Goal: Task Accomplishment & Management: Manage account settings

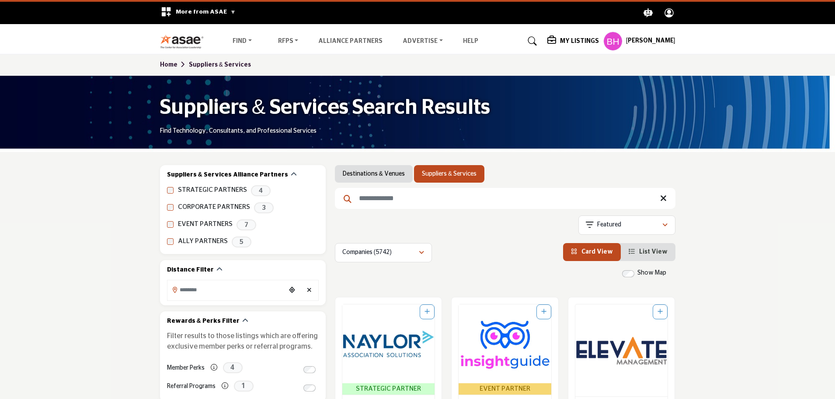
click at [379, 199] on input "Search Keyword" at bounding box center [505, 198] width 341 height 21
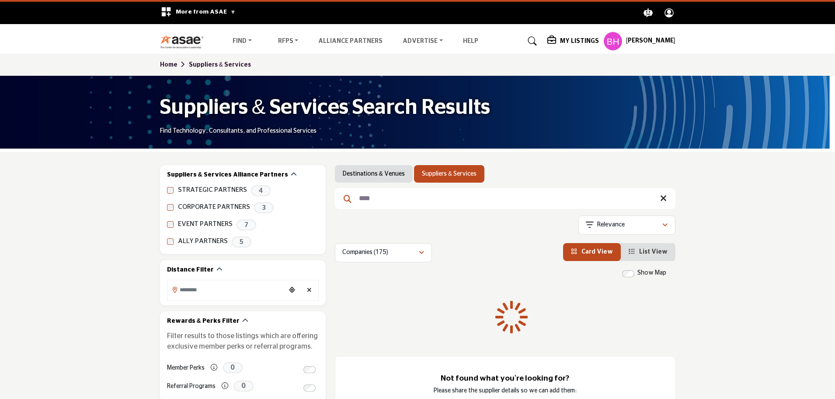
click at [387, 192] on input "****" at bounding box center [505, 198] width 341 height 21
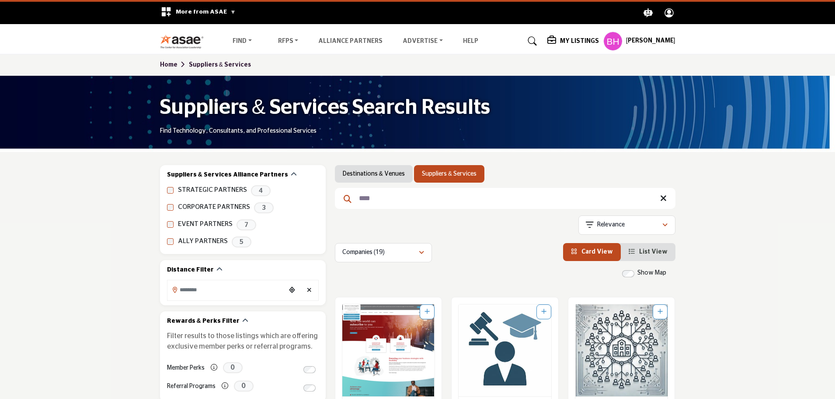
click at [385, 201] on input "****" at bounding box center [505, 198] width 341 height 21
type input "**********"
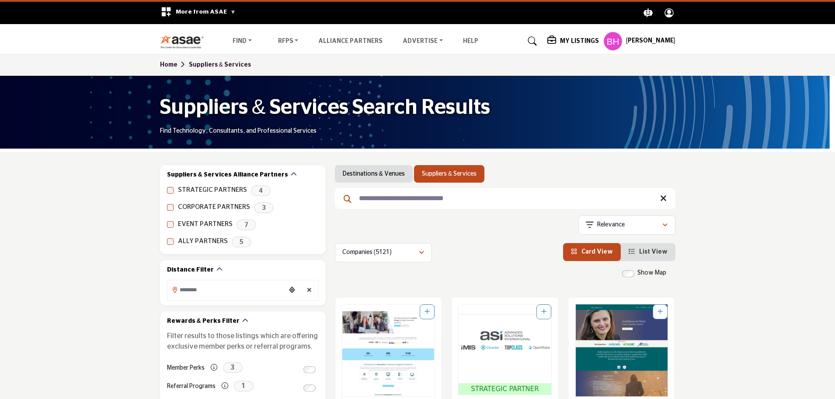
click at [580, 41] on h5 "My Listings" at bounding box center [579, 41] width 39 height 8
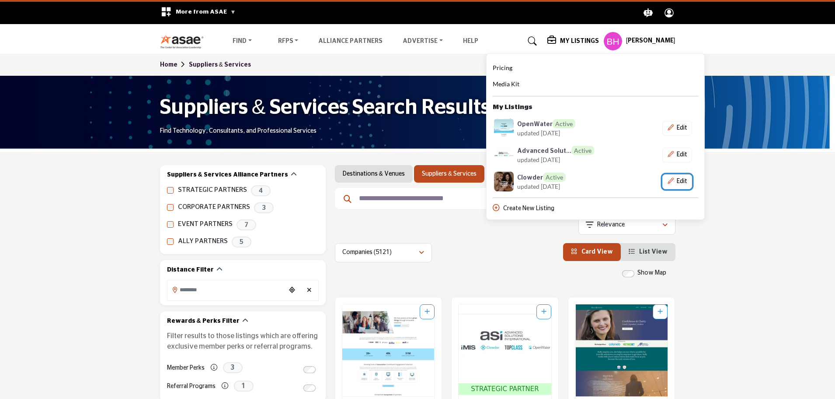
click at [679, 180] on button "Edit" at bounding box center [678, 181] width 30 height 15
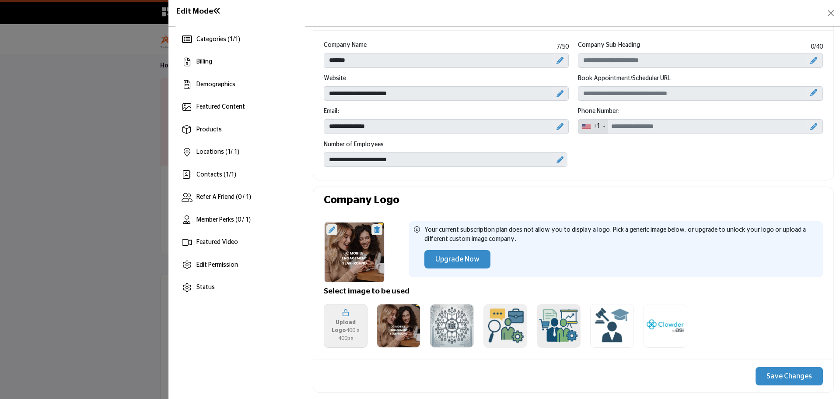
scroll to position [87, 0]
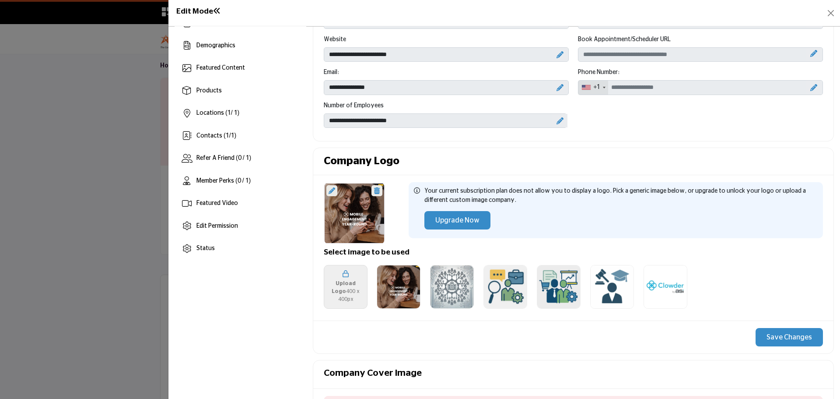
click at [332, 191] on icon at bounding box center [332, 190] width 7 height 7
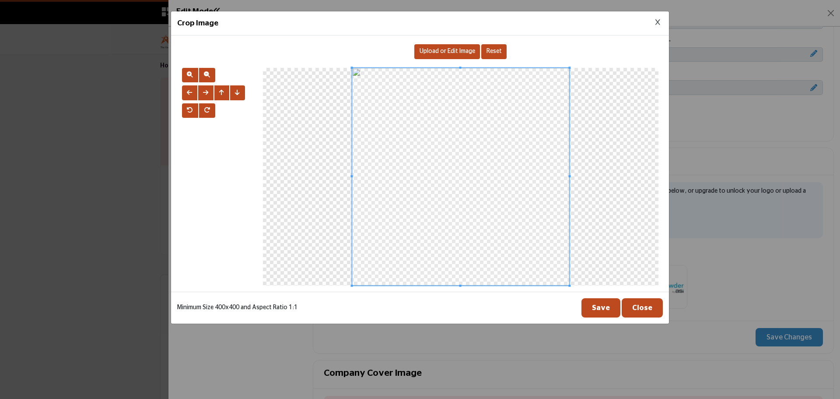
click at [458, 49] on span "Upload or Edit Image" at bounding box center [447, 51] width 56 height 6
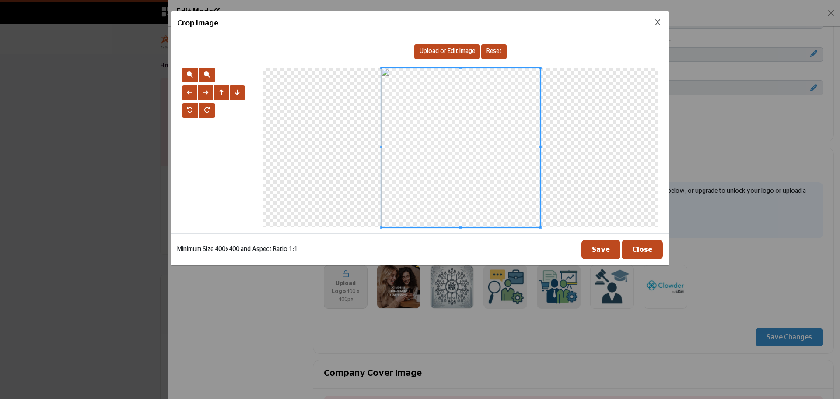
click at [657, 23] on icon "Close Image Upload Modal" at bounding box center [657, 22] width 5 height 6
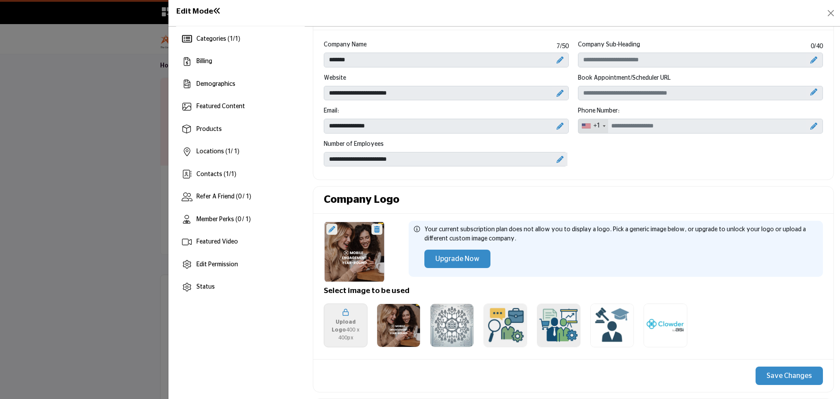
scroll to position [0, 0]
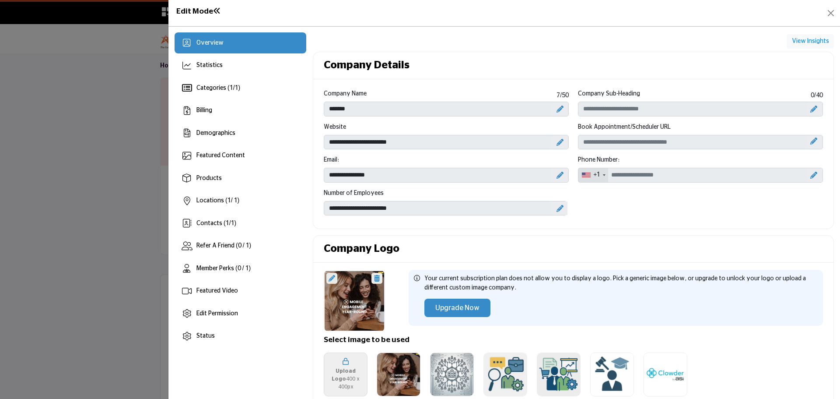
click at [454, 59] on div "Company Details" at bounding box center [573, 65] width 520 height 27
click at [329, 278] on icon at bounding box center [332, 278] width 7 height 7
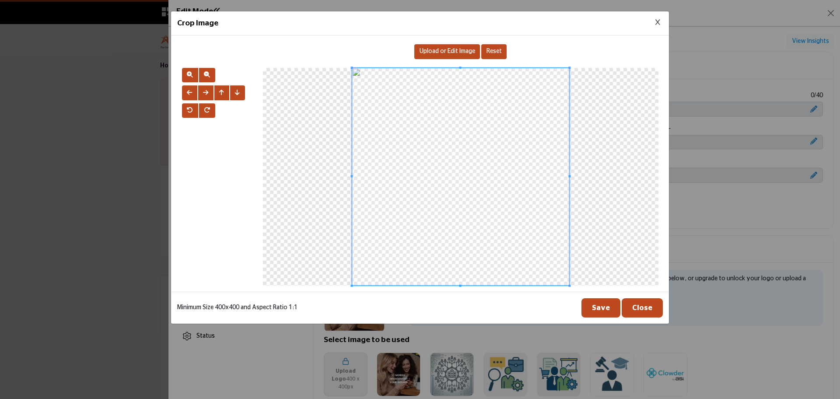
click at [435, 49] on span "Upload or Edit Image" at bounding box center [447, 51] width 56 height 6
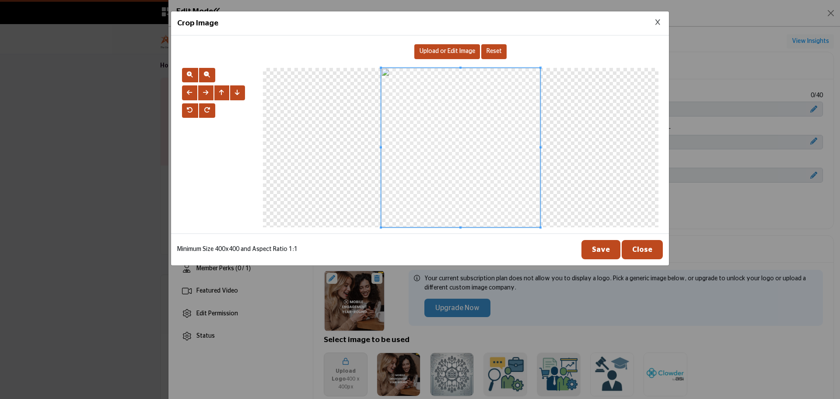
click at [600, 252] on button "Save" at bounding box center [600, 249] width 39 height 19
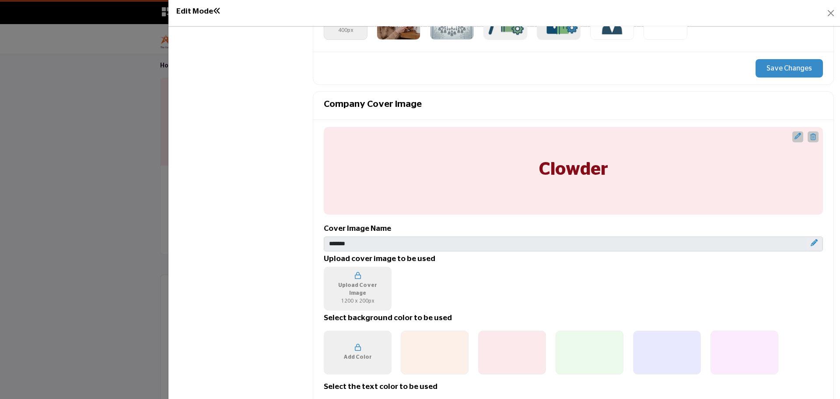
scroll to position [350, 0]
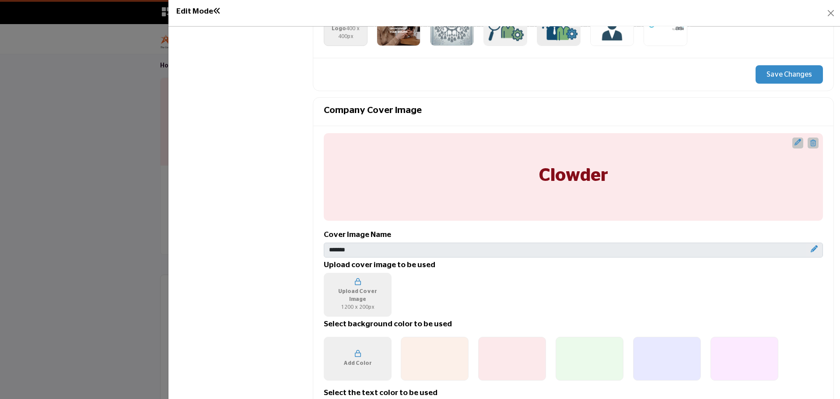
click at [794, 140] on icon "Upgrade Custom Cover Text" at bounding box center [797, 142] width 7 height 7
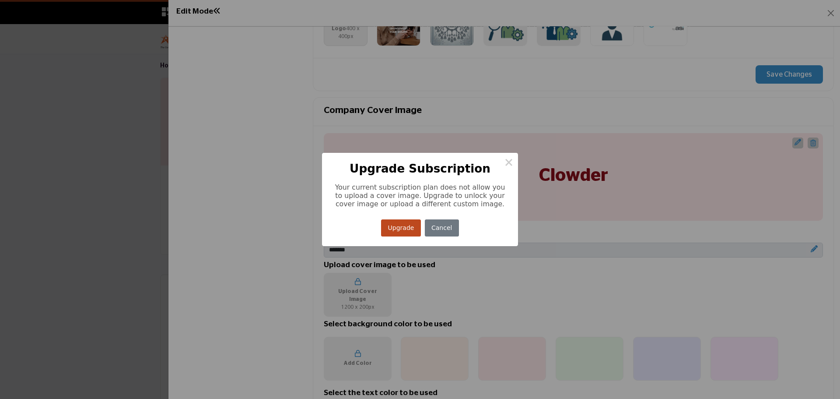
click at [510, 165] on button "×" at bounding box center [509, 162] width 18 height 18
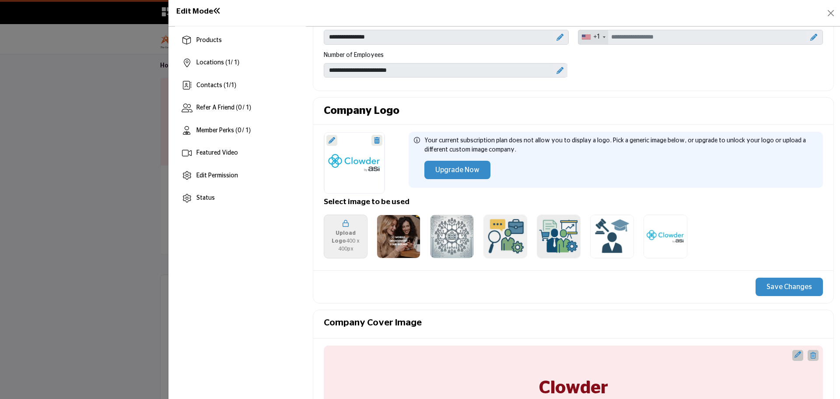
scroll to position [131, 0]
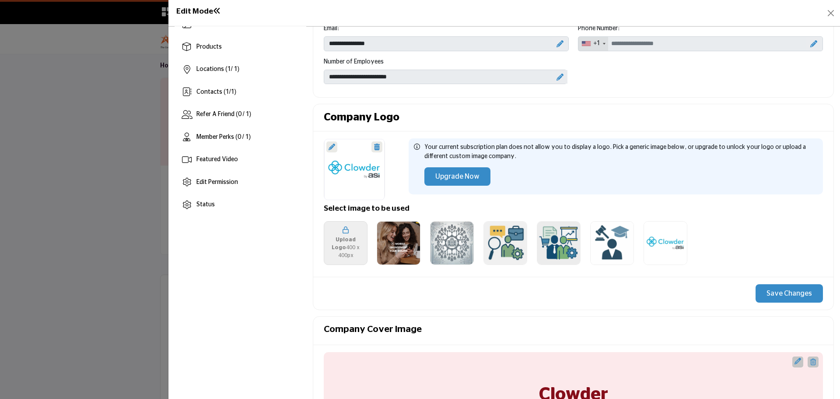
click at [773, 294] on button "Save Changes" at bounding box center [788, 293] width 67 height 18
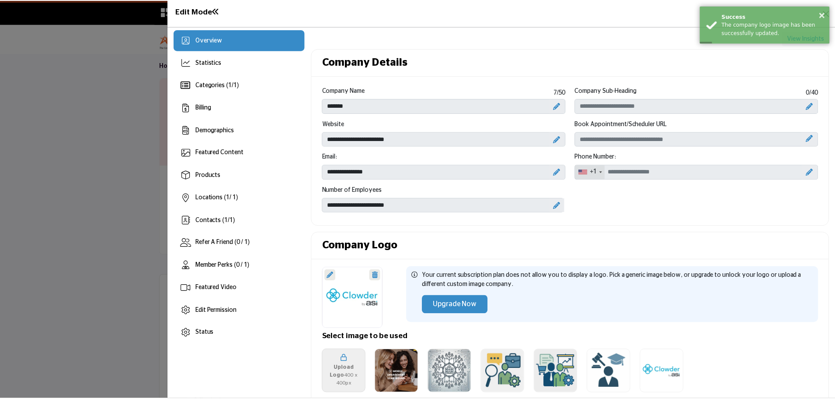
scroll to position [0, 0]
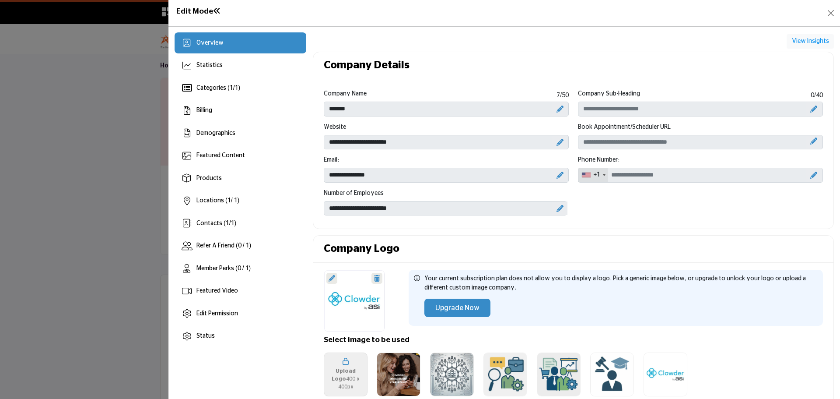
click at [415, 276] on icon at bounding box center [417, 278] width 6 height 6
click at [835, 18] on button "Close" at bounding box center [831, 13] width 12 height 12
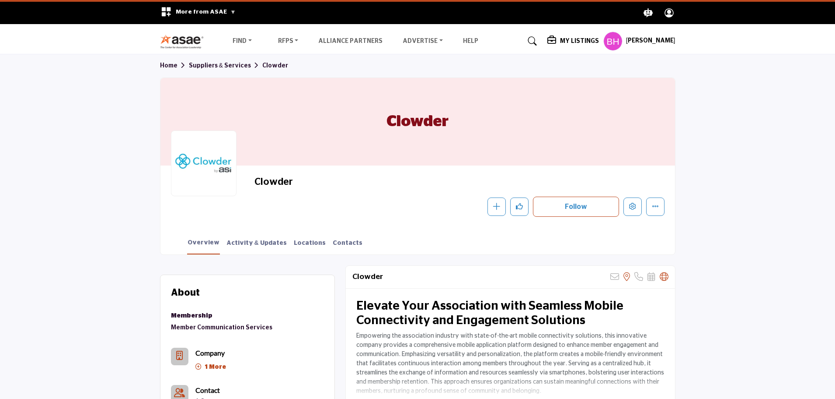
click at [131, 213] on section "Home Suppliers & Services [GEOGRAPHIC_DATA] [GEOGRAPHIC_DATA] [GEOGRAPHIC_DATA]…" at bounding box center [417, 154] width 835 height 200
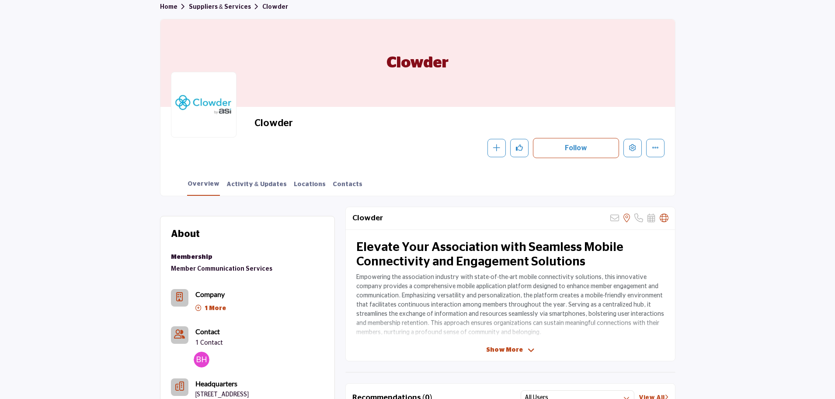
scroll to position [44, 0]
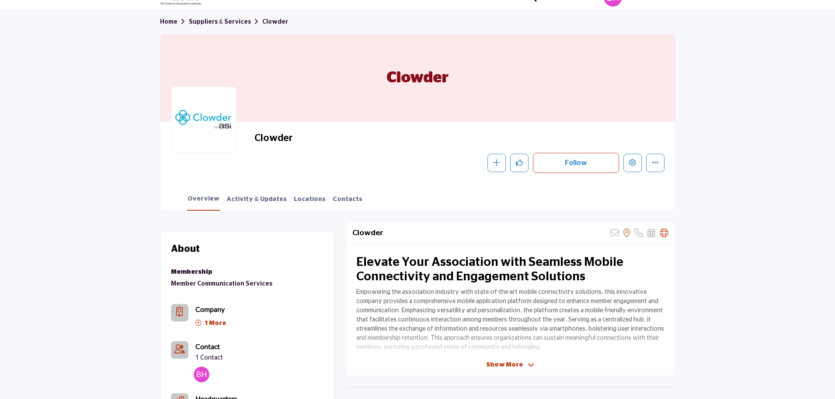
click at [505, 364] on span "Show More" at bounding box center [504, 364] width 37 height 9
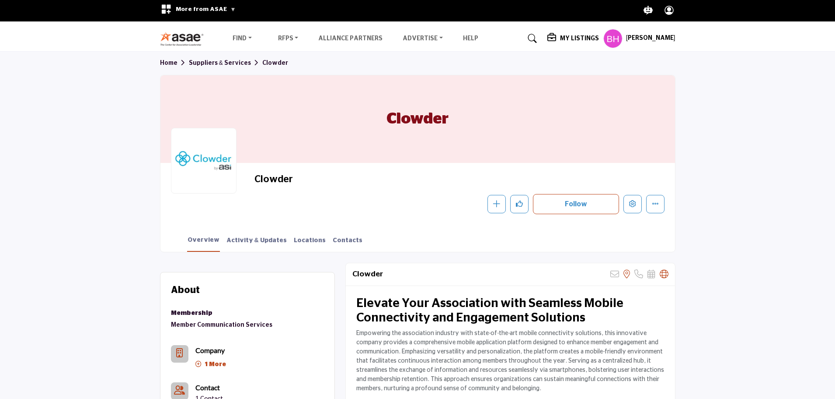
scroll to position [0, 0]
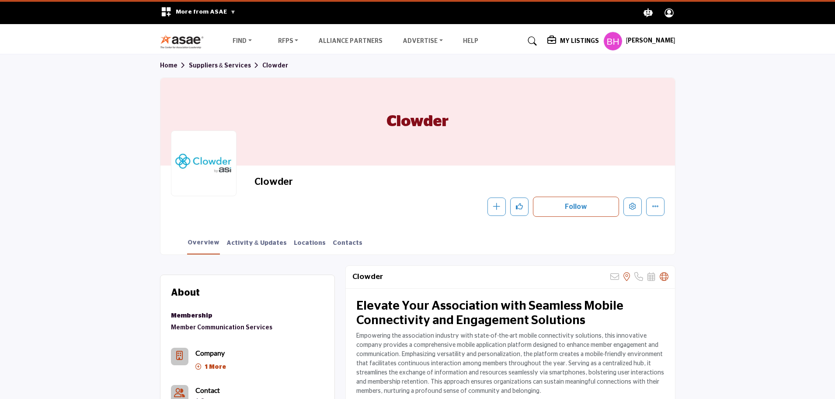
click at [431, 124] on h1 "Clowder" at bounding box center [418, 121] width 62 height 87
